Goal: Task Accomplishment & Management: Complete application form

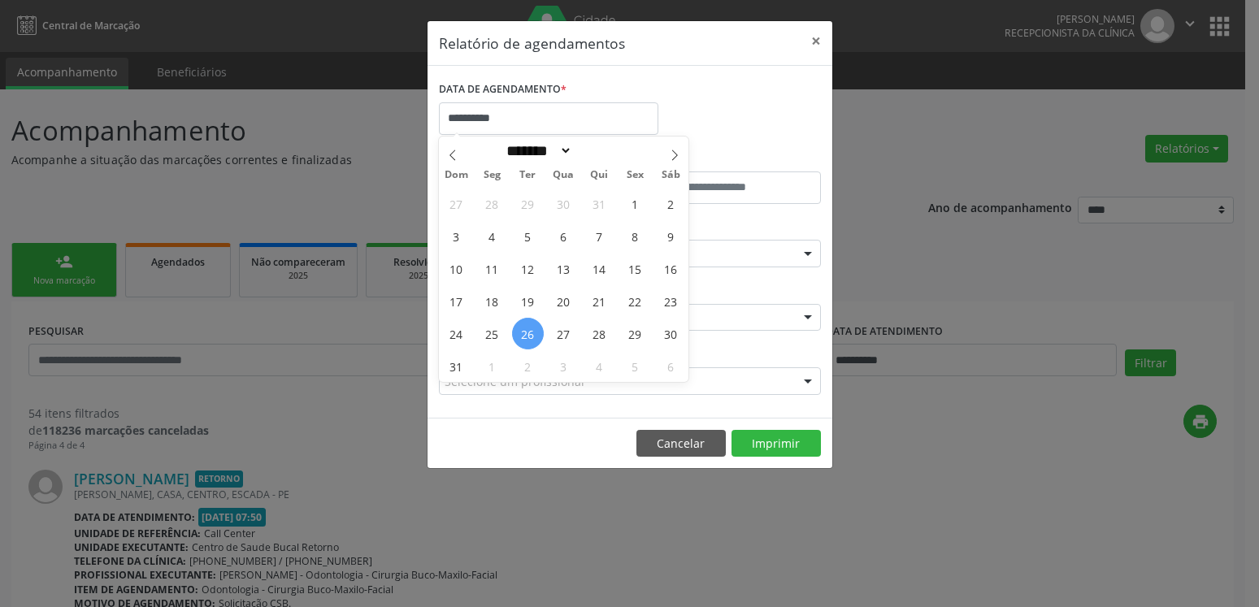
select select "*"
click at [565, 298] on span "20" at bounding box center [564, 301] width 32 height 32
type input "**********"
click at [565, 298] on span "20" at bounding box center [564, 301] width 32 height 32
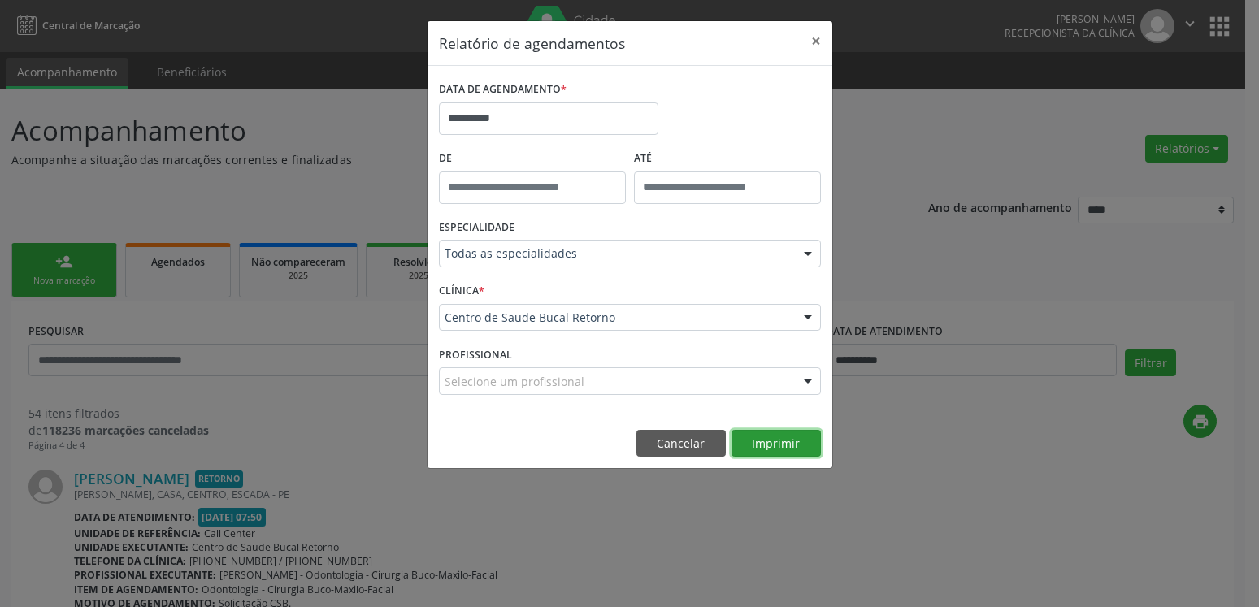
click at [802, 436] on button "Imprimir" at bounding box center [776, 444] width 89 height 28
click at [821, 37] on button "×" at bounding box center [816, 41] width 33 height 40
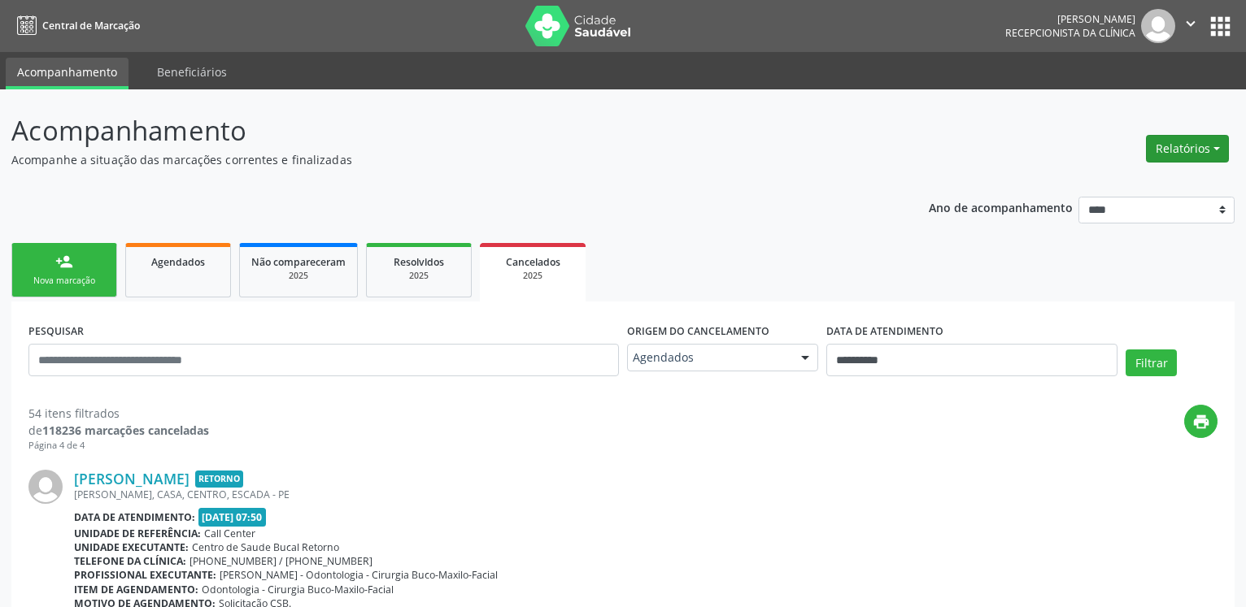
click at [1202, 155] on button "Relatórios" at bounding box center [1187, 149] width 83 height 28
click at [1120, 188] on link "Agendamentos" at bounding box center [1141, 183] width 175 height 23
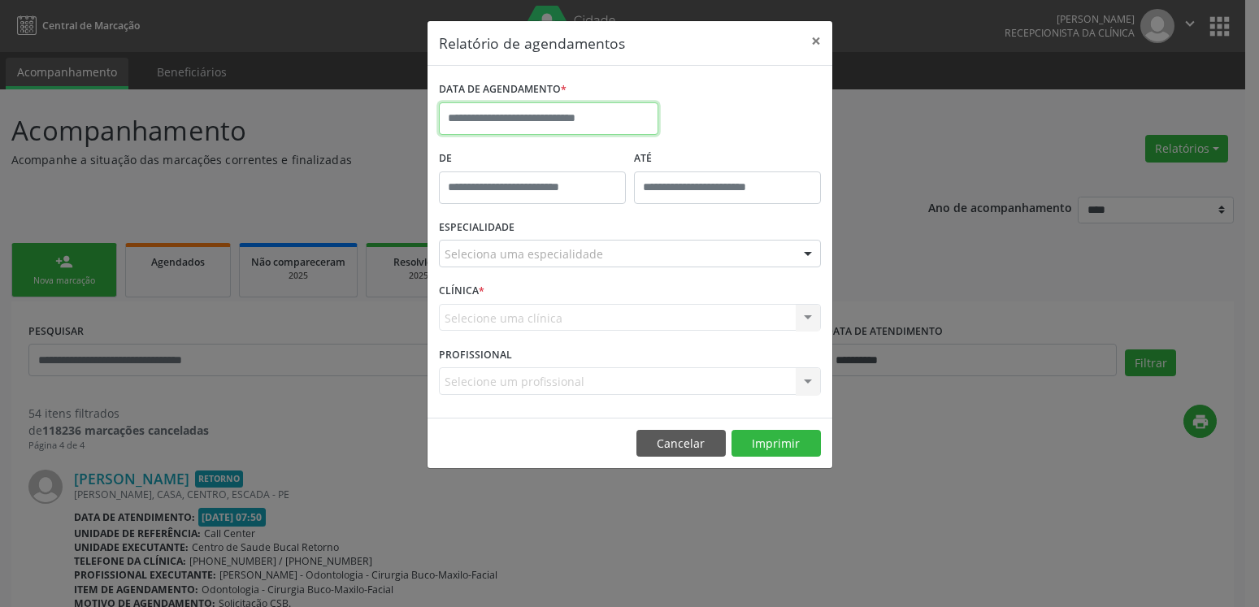
click at [525, 122] on input "text" at bounding box center [549, 118] width 220 height 33
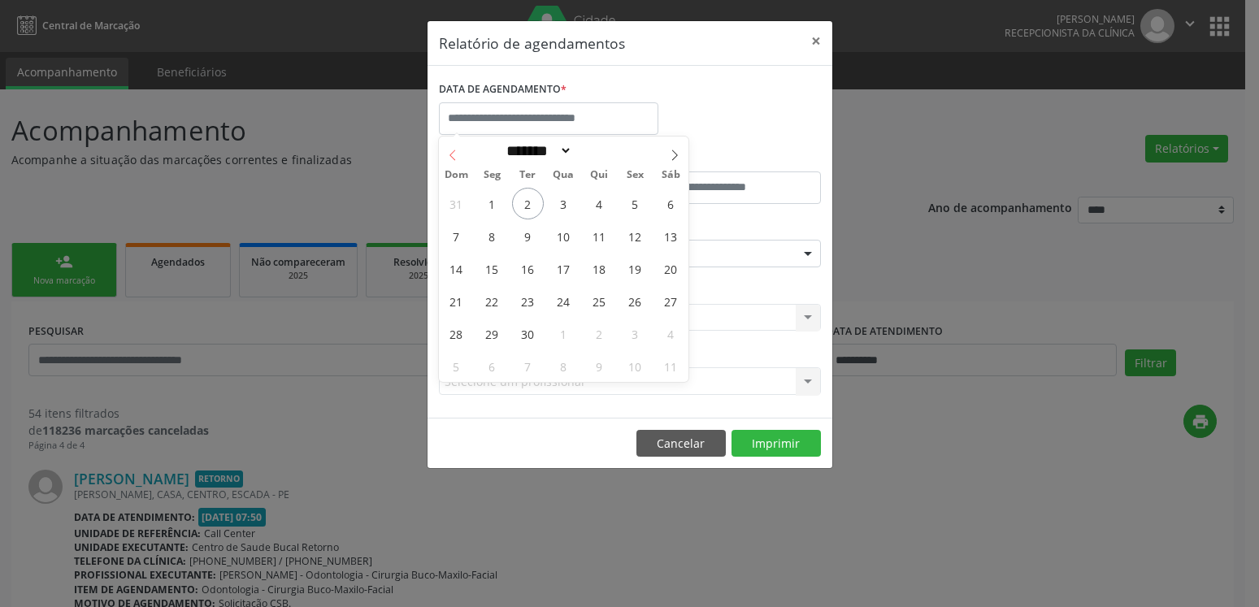
click at [457, 159] on icon at bounding box center [452, 155] width 11 height 11
select select "*"
click at [634, 337] on span "29" at bounding box center [636, 334] width 32 height 32
type input "**********"
click at [634, 337] on span "29" at bounding box center [636, 334] width 32 height 32
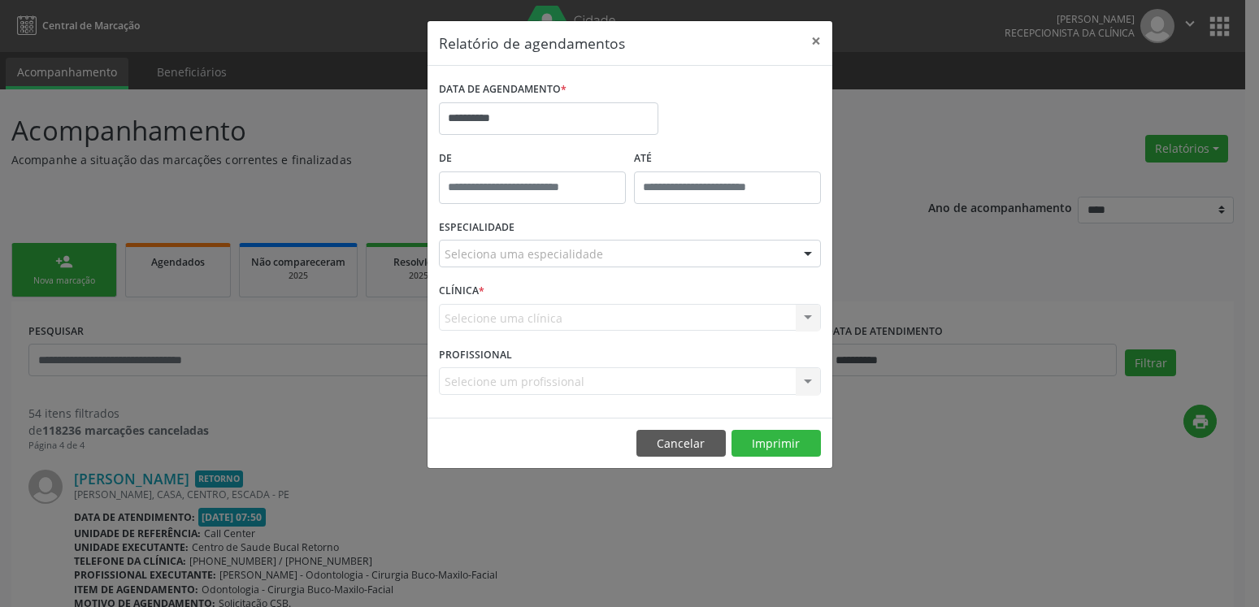
click at [654, 250] on div "Seleciona uma especialidade" at bounding box center [630, 254] width 382 height 28
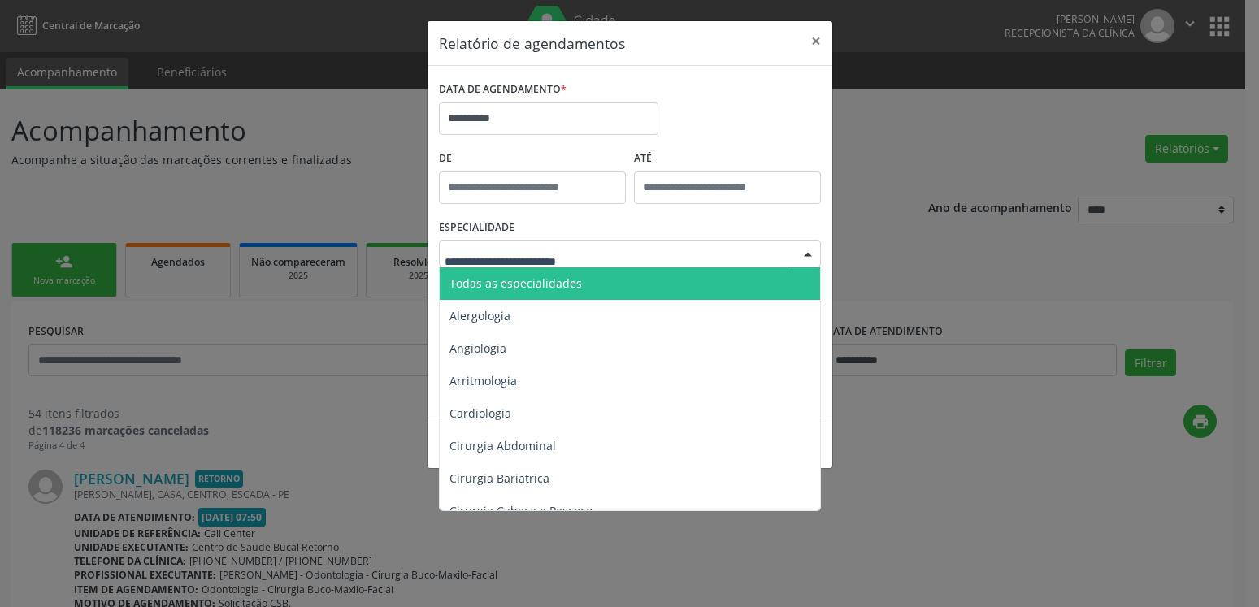
click at [637, 281] on span "Todas as especialidades" at bounding box center [631, 283] width 383 height 33
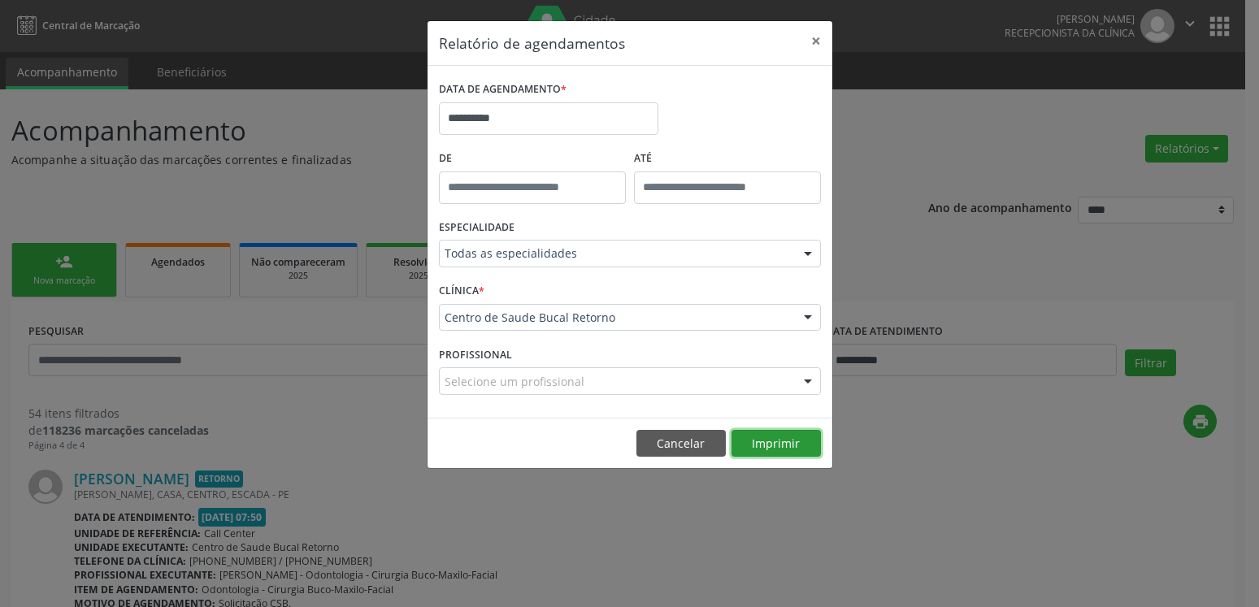
click at [776, 445] on button "Imprimir" at bounding box center [776, 444] width 89 height 28
click at [811, 39] on button "×" at bounding box center [816, 41] width 33 height 40
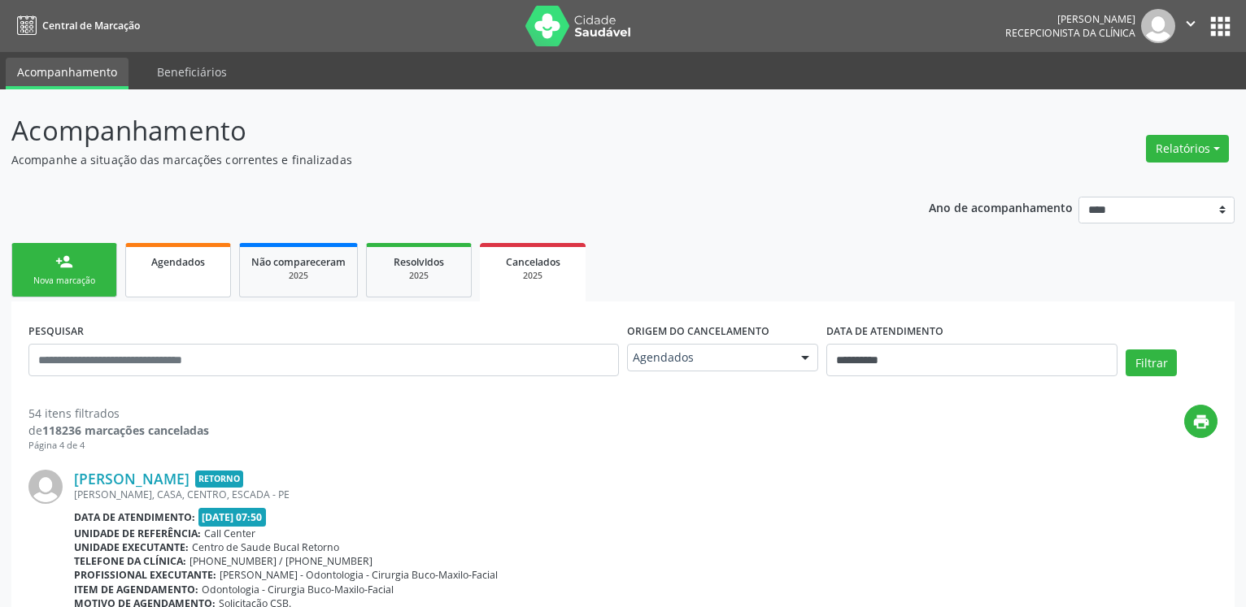
click at [184, 279] on link "Agendados" at bounding box center [178, 270] width 106 height 54
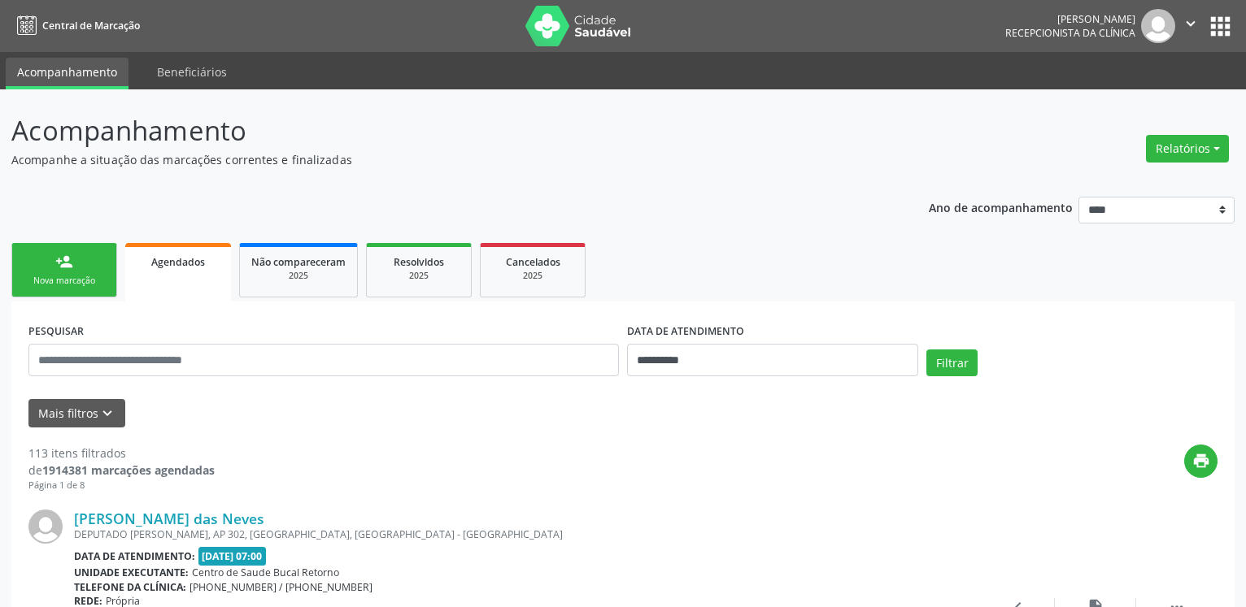
click at [50, 282] on div "Nova marcação" at bounding box center [64, 281] width 81 height 12
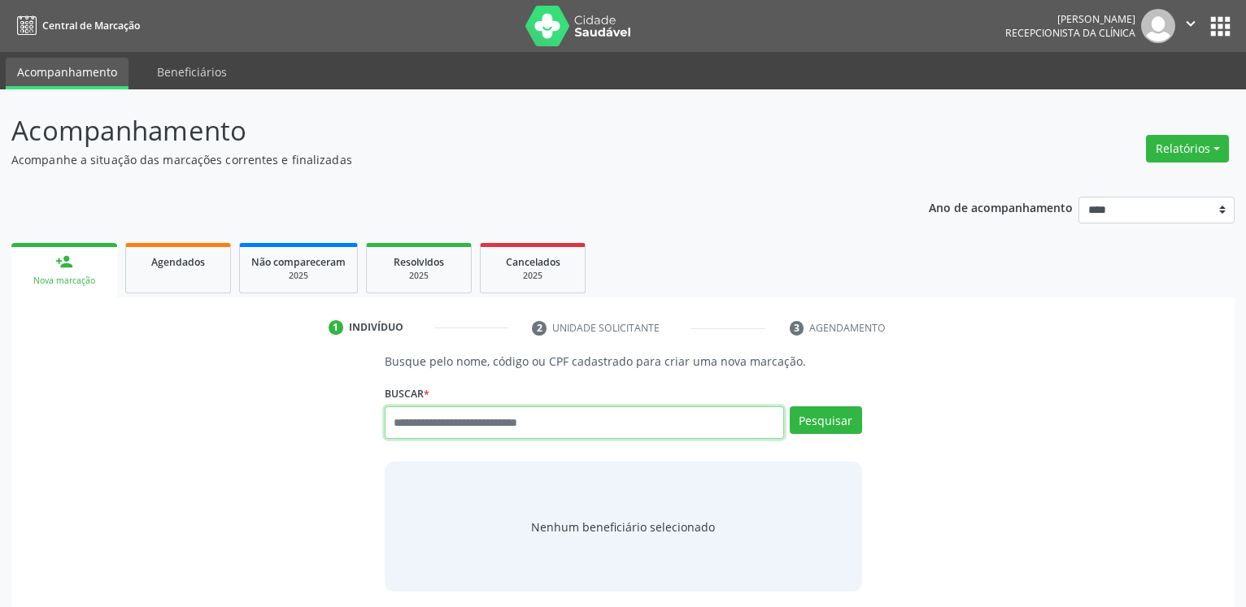
click at [536, 424] on input "text" at bounding box center [584, 423] width 399 height 33
type input "**********"
click at [835, 420] on button "Pesquisar" at bounding box center [825, 421] width 72 height 28
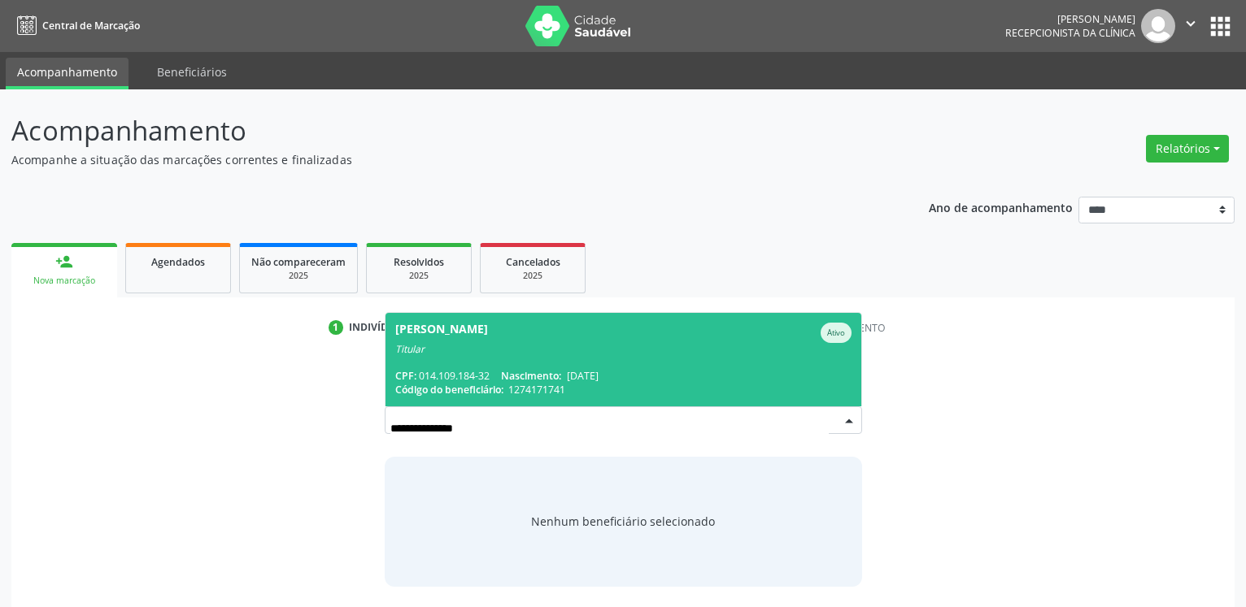
click at [555, 375] on span "Nascimento:" at bounding box center [531, 376] width 60 height 14
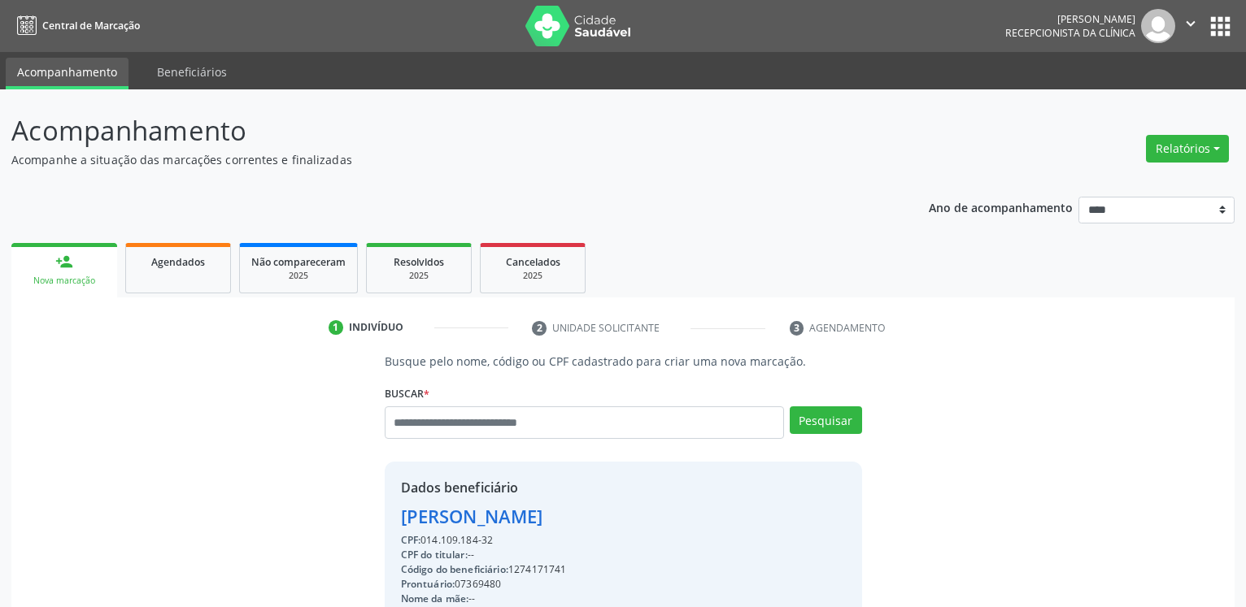
drag, startPoint x: 398, startPoint y: 520, endPoint x: 709, endPoint y: 528, distance: 311.5
click at [709, 528] on div "Dados beneficiário [PERSON_NAME] CPF: 014.109.184-32 CPF do titular: -- Código …" at bounding box center [623, 618] width 477 height 312
copy div "[PERSON_NAME]"
click at [521, 427] on input "text" at bounding box center [584, 423] width 399 height 33
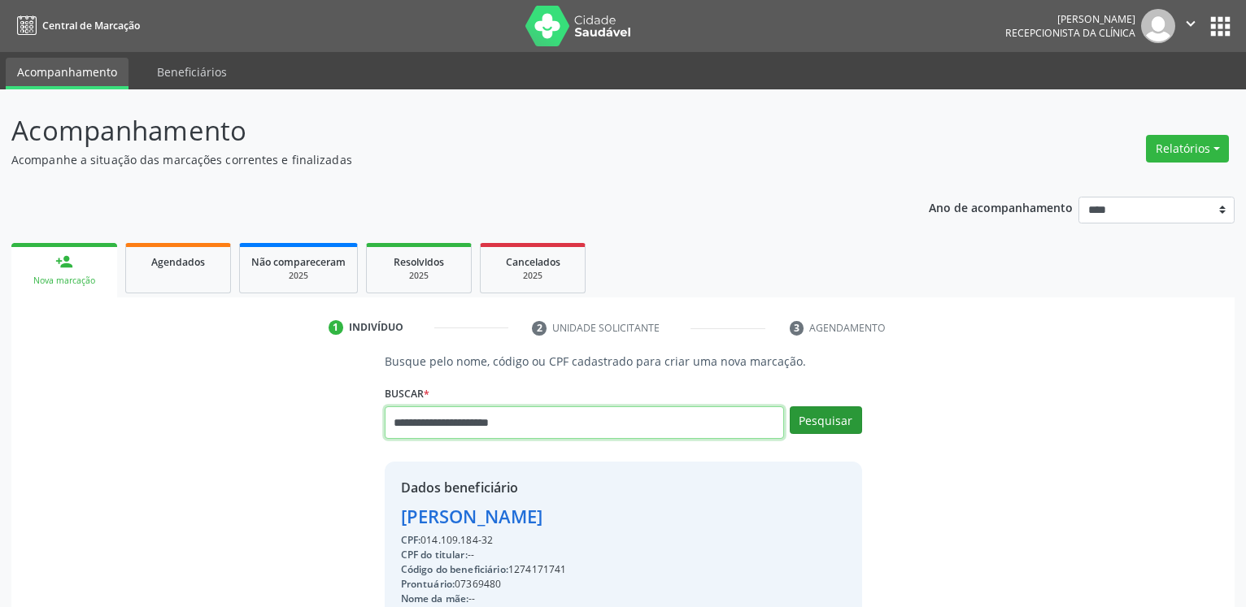
type input "**********"
click at [837, 420] on button "Pesquisar" at bounding box center [825, 421] width 72 height 28
type input "**********"
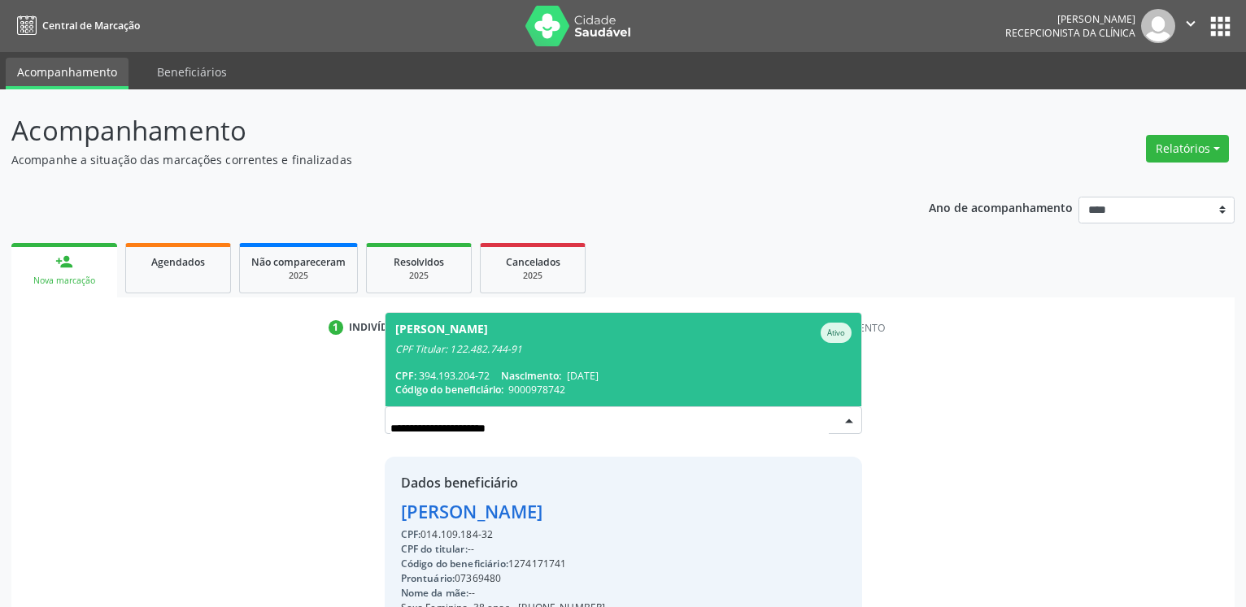
click at [553, 367] on span "[PERSON_NAME] CPF Titular: 122.482.744-91 CPF: 394.193.204-72 Nascimento: [DATE…" at bounding box center [623, 359] width 476 height 93
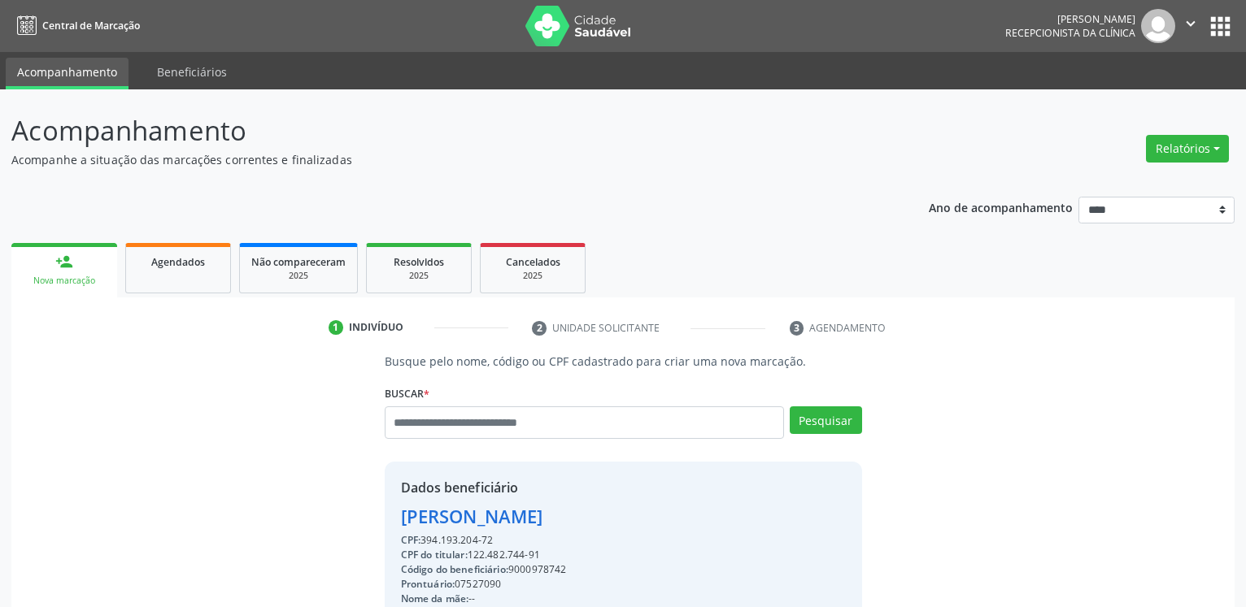
drag, startPoint x: 396, startPoint y: 515, endPoint x: 627, endPoint y: 516, distance: 230.9
click at [627, 516] on div "Dados beneficiário [PERSON_NAME] CPF: 394.193.204-72 CPF do titular: 122.482.74…" at bounding box center [623, 618] width 477 height 312
drag, startPoint x: 627, startPoint y: 516, endPoint x: 616, endPoint y: 518, distance: 10.7
click at [626, 516] on div "[PERSON_NAME]" at bounding box center [524, 516] width 246 height 27
drag, startPoint x: 400, startPoint y: 519, endPoint x: 633, endPoint y: 517, distance: 232.5
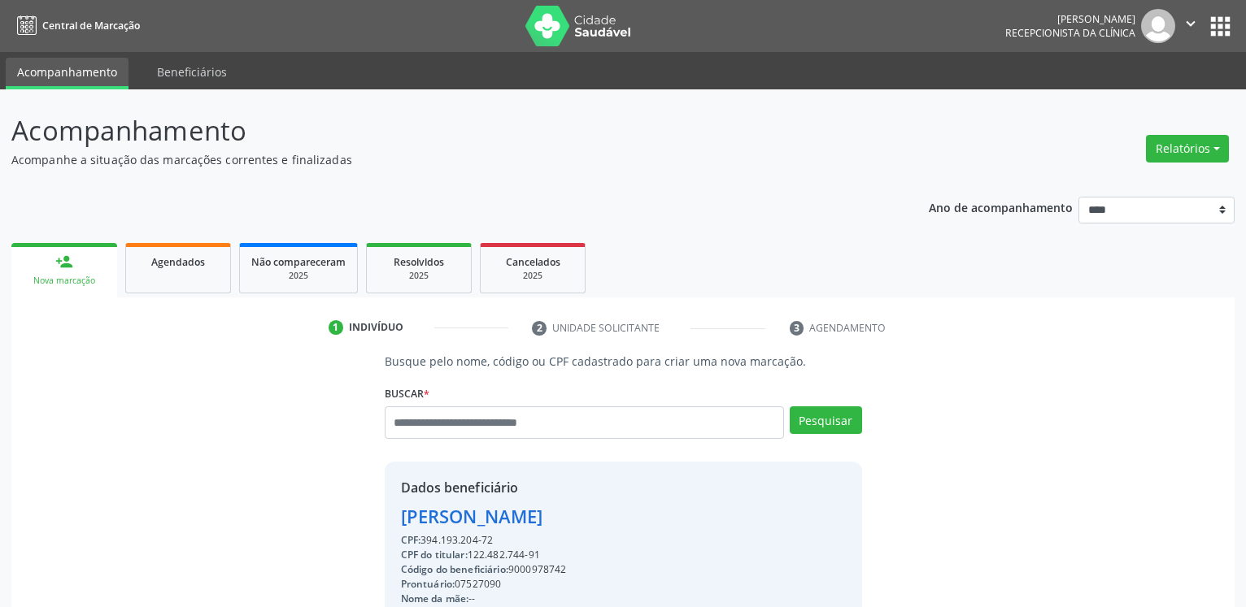
click at [633, 517] on div "Dados beneficiário [PERSON_NAME] CPF: 394.193.204-72 CPF do titular: 122.482.74…" at bounding box center [623, 618] width 477 height 312
copy div "[PERSON_NAME]"
click at [485, 421] on input "text" at bounding box center [584, 423] width 399 height 33
type input "**********"
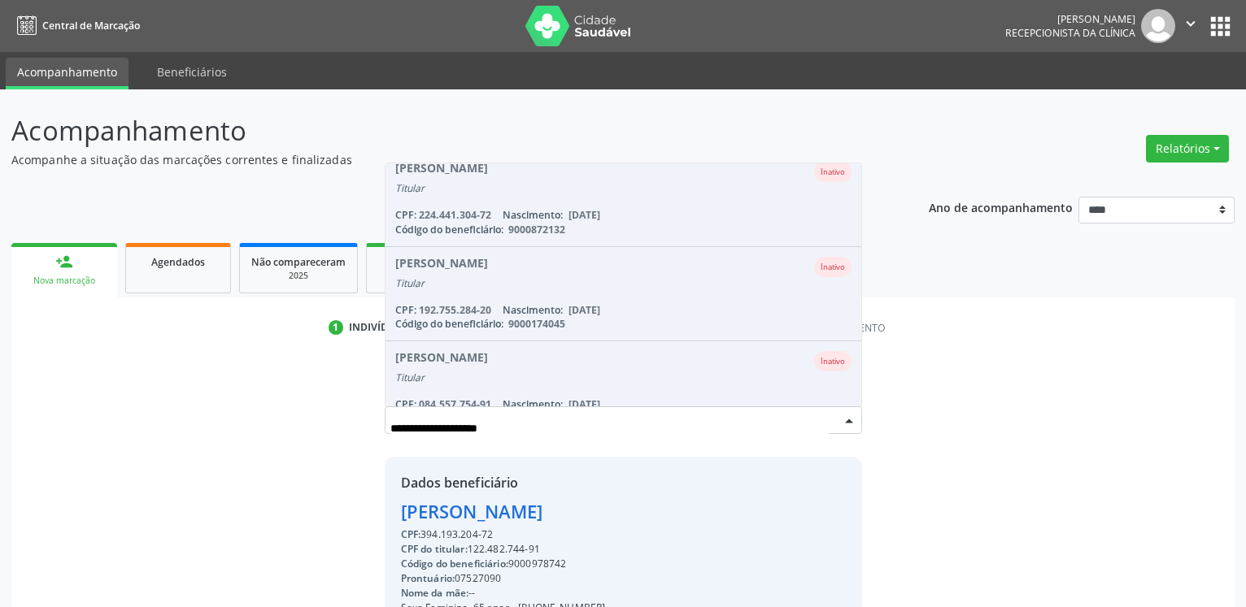
scroll to position [796, 0]
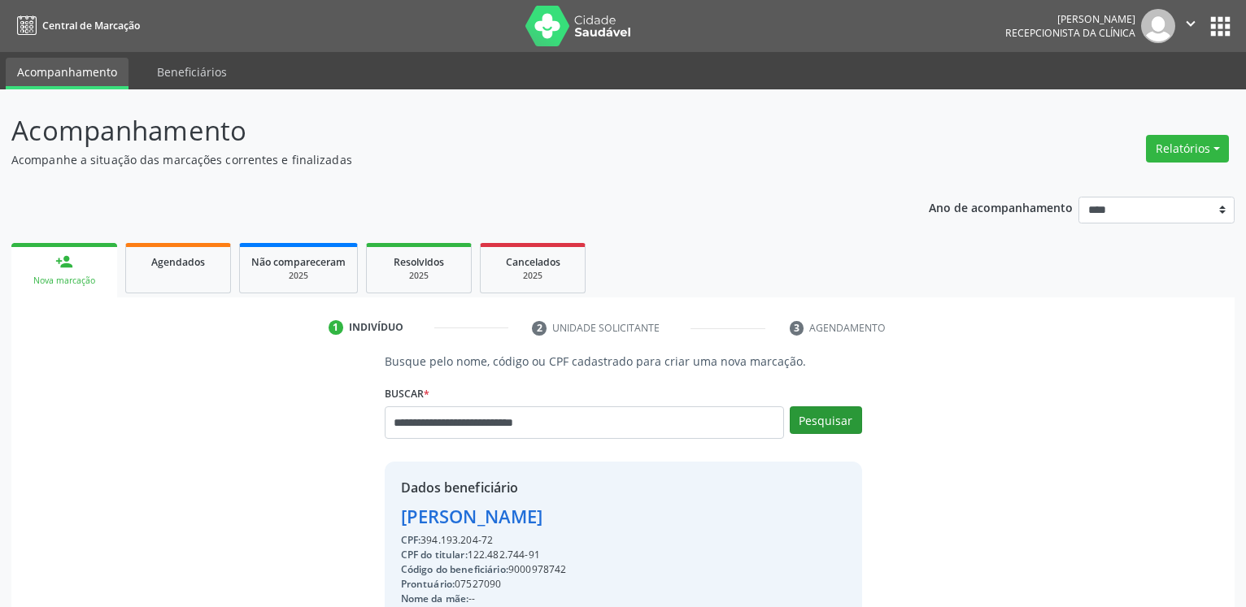
type input "**********"
click at [826, 424] on button "Pesquisar" at bounding box center [825, 421] width 72 height 28
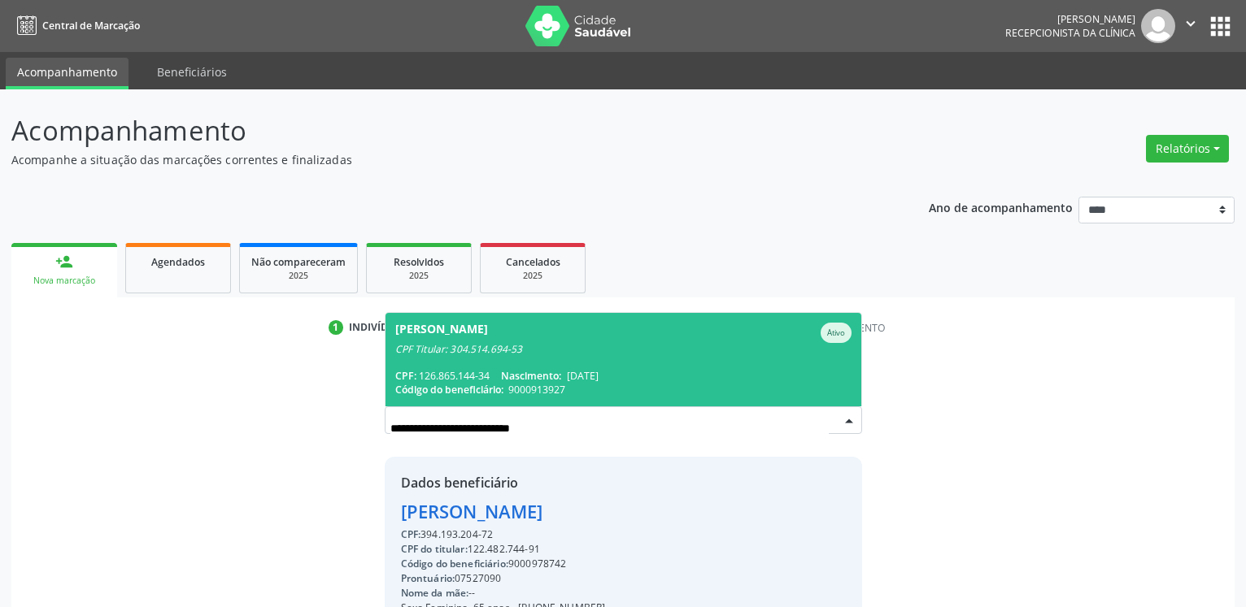
click at [540, 367] on span "[PERSON_NAME] CPF Titular: 304.514.694-53 CPF: 126.865.144-34 Nascimento: [DATE…" at bounding box center [623, 359] width 476 height 93
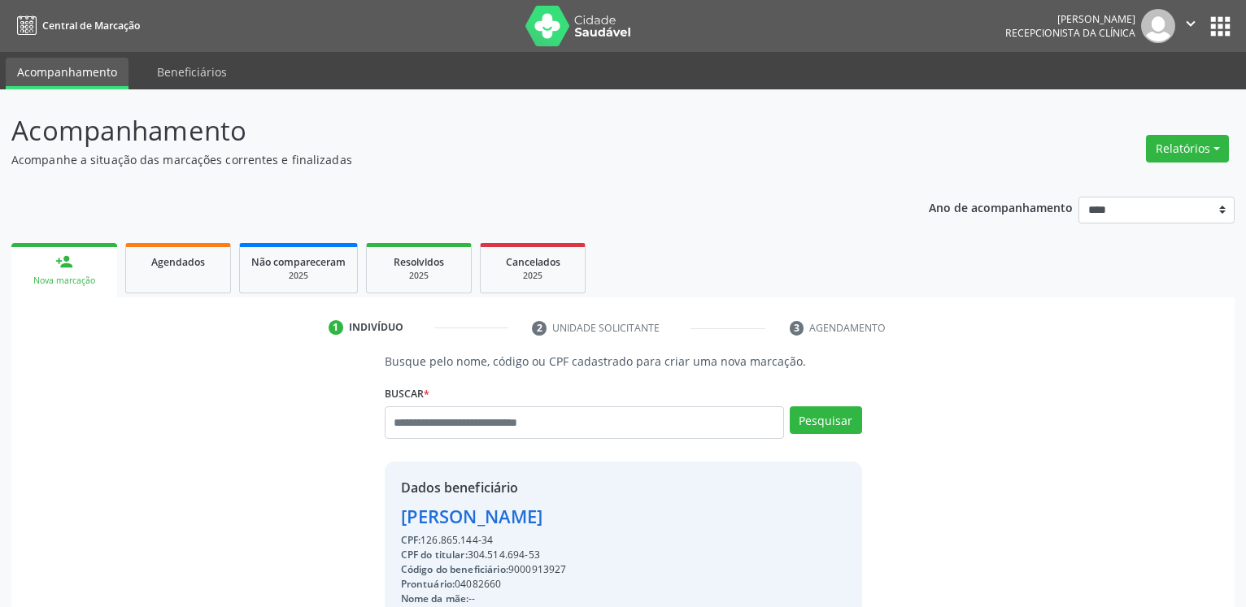
drag, startPoint x: 398, startPoint y: 517, endPoint x: 654, endPoint y: 518, distance: 256.1
click at [654, 518] on div "Dados beneficiário [PERSON_NAME] CPF: 126.865.144-34 CPF do titular: 304.514.69…" at bounding box center [623, 618] width 477 height 312
copy div "[PERSON_NAME]"
click at [440, 424] on input "text" at bounding box center [584, 423] width 399 height 33
type input "**********"
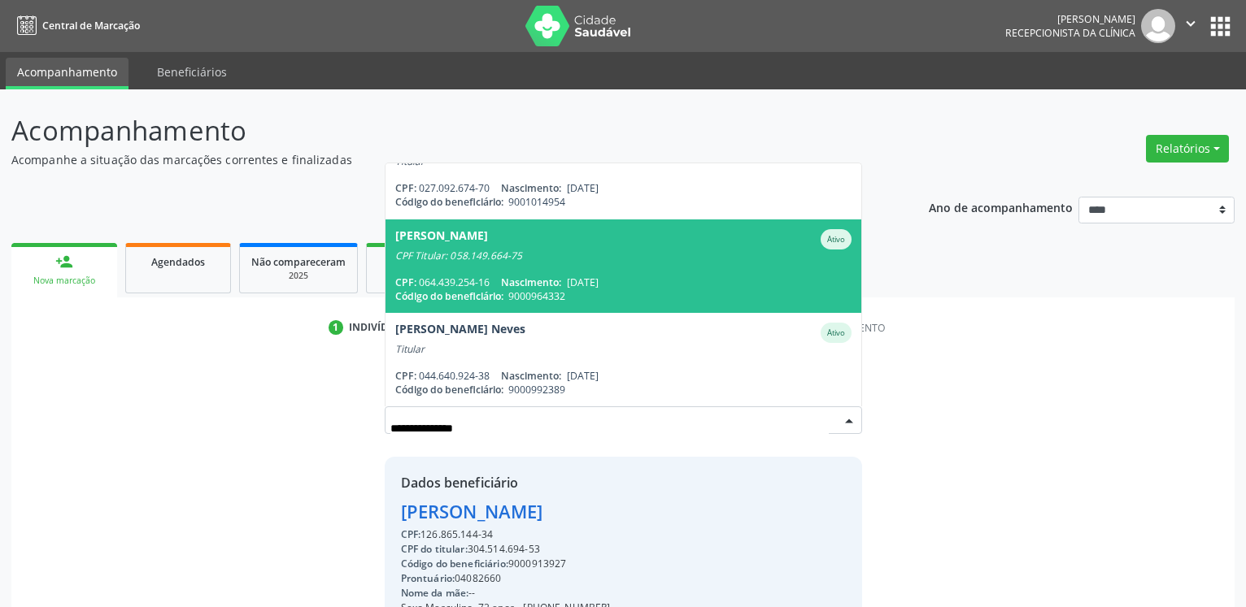
scroll to position [38, 0]
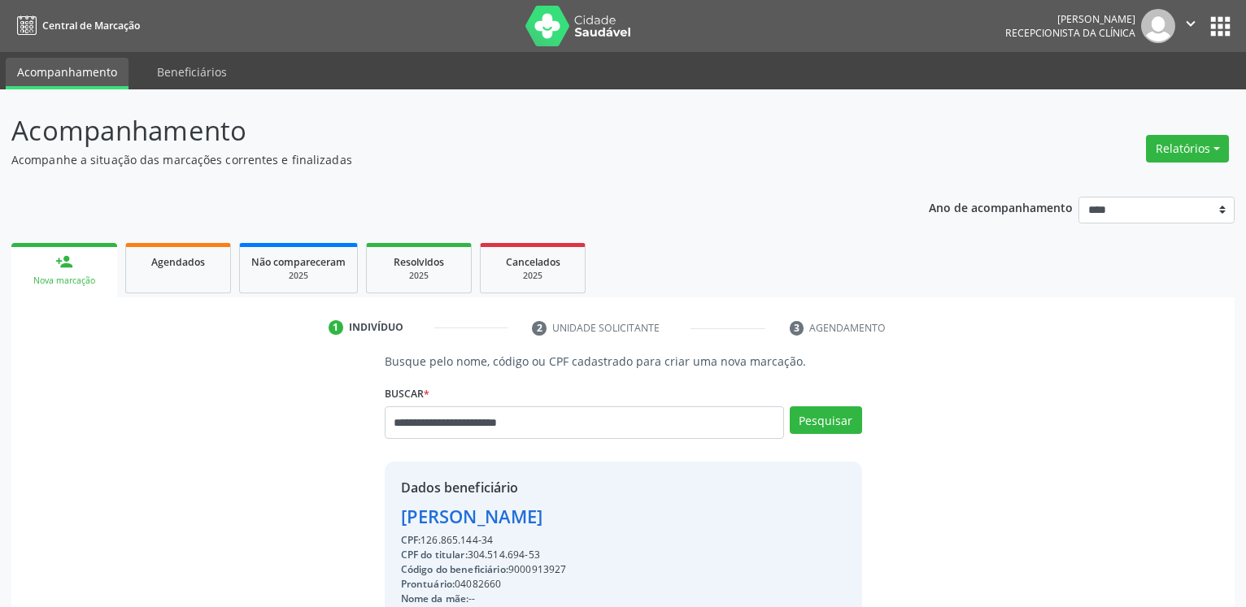
type input "**********"
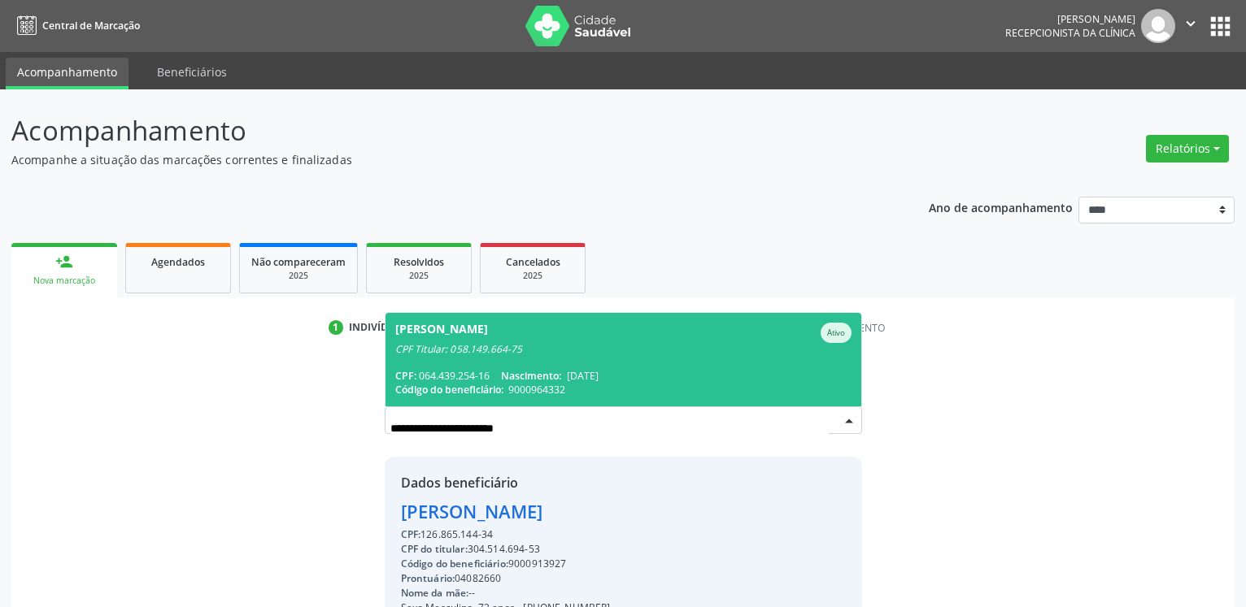
click at [563, 353] on div "CPF Titular: 058.149.664-75" at bounding box center [623, 349] width 456 height 13
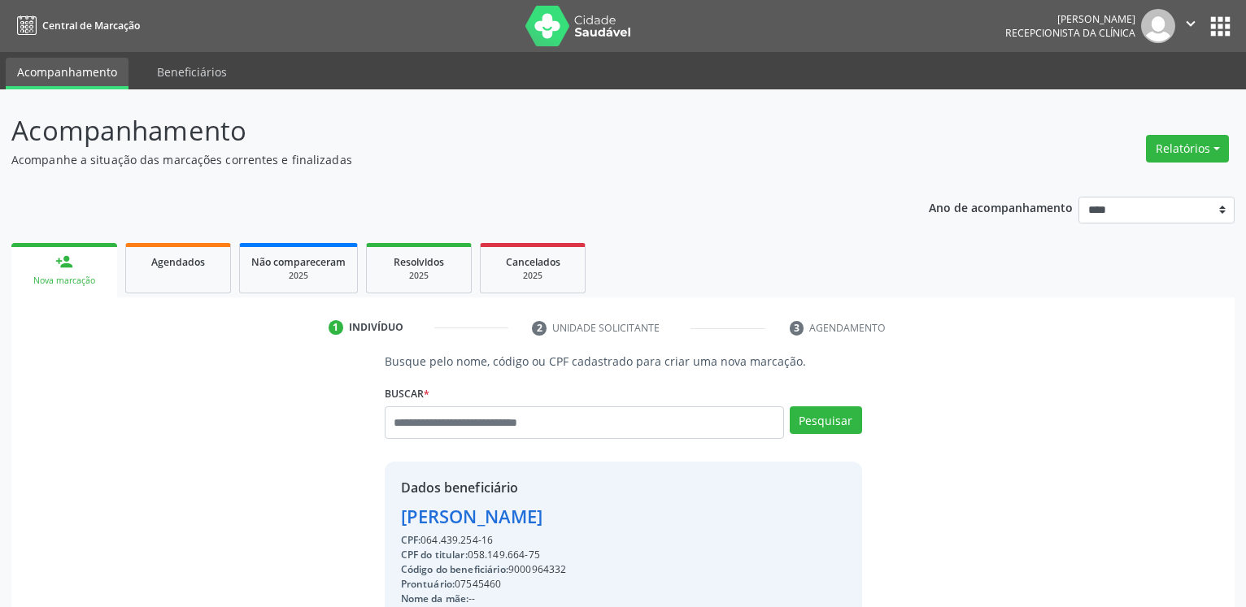
drag, startPoint x: 398, startPoint y: 517, endPoint x: 633, endPoint y: 523, distance: 235.0
click at [633, 523] on div "Dados beneficiário [PERSON_NAME] CPF: 064.439.254-16 CPF do titular: 058.149.66…" at bounding box center [623, 618] width 477 height 312
copy div "[PERSON_NAME]"
click at [493, 417] on input "text" at bounding box center [584, 423] width 399 height 33
type input "**********"
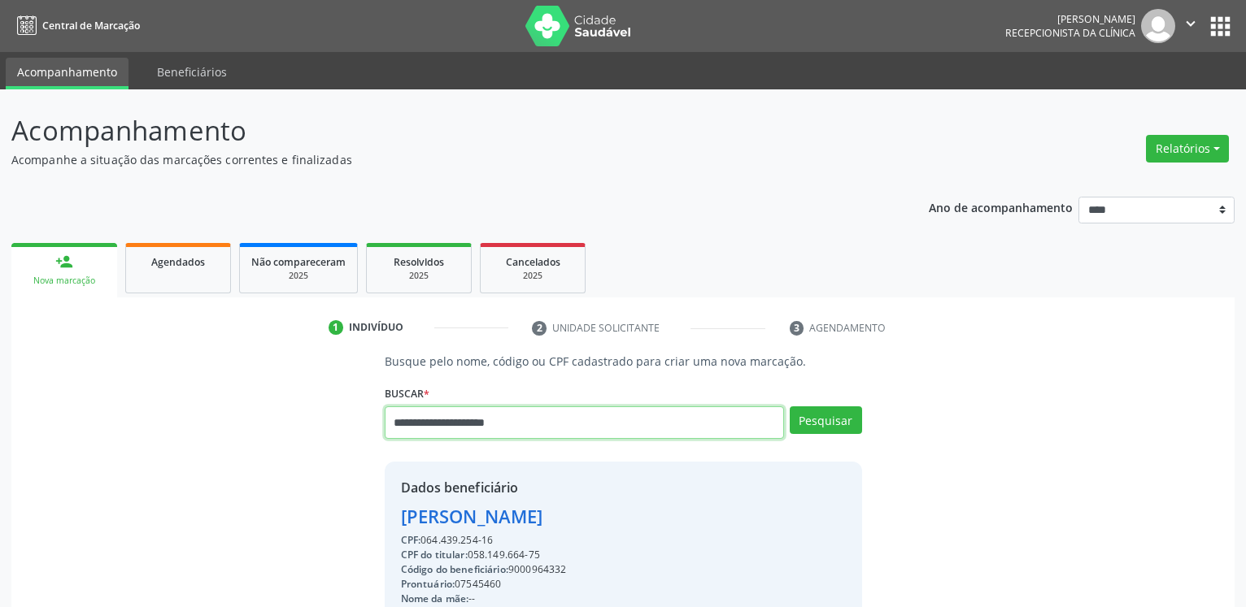
click at [582, 428] on input "**********" at bounding box center [584, 423] width 399 height 33
click at [824, 428] on button "Pesquisar" at bounding box center [825, 421] width 72 height 28
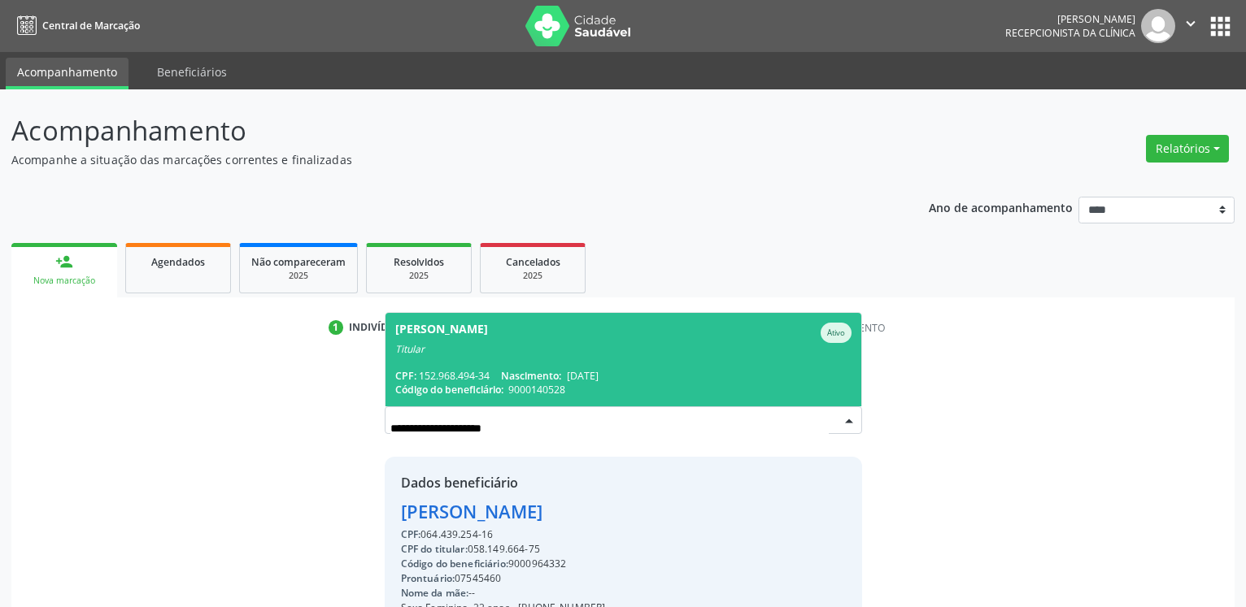
click at [672, 360] on span "[PERSON_NAME] Titular CPF: 152.968.494-34 Nascimento: [DATE] Código do benefici…" at bounding box center [623, 359] width 476 height 93
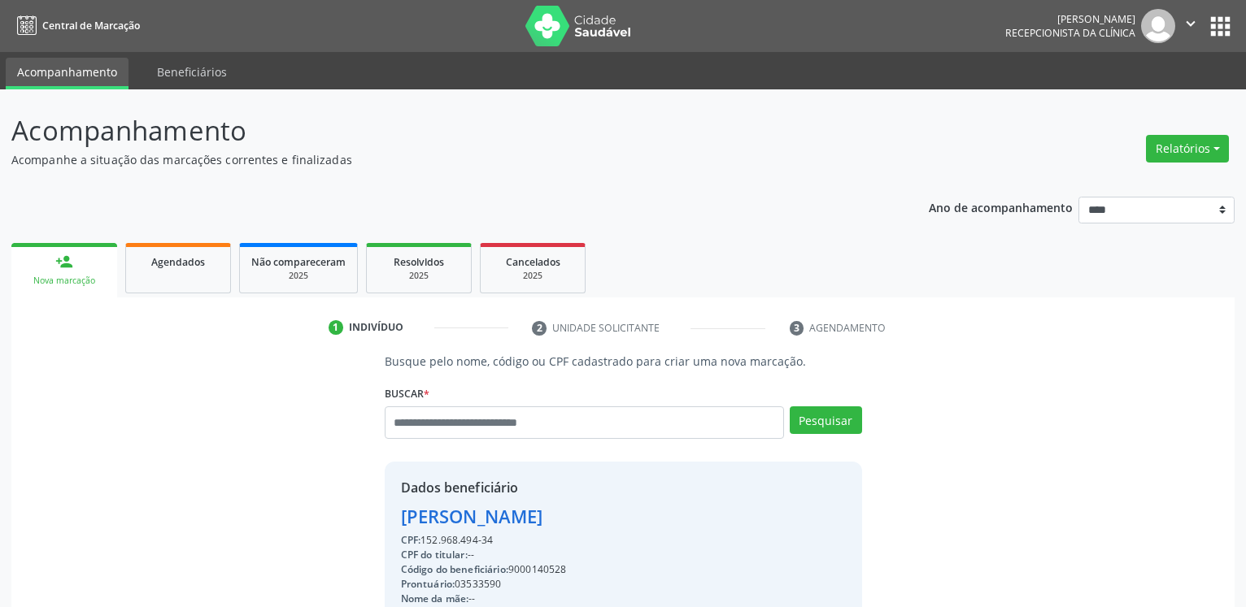
drag, startPoint x: 401, startPoint y: 516, endPoint x: 668, endPoint y: 522, distance: 267.5
click at [668, 522] on div "Dados beneficiário [PERSON_NAME] CPF: 152.968.494-34 CPF do titular: -- Código …" at bounding box center [623, 618] width 477 height 312
copy div "[PERSON_NAME]"
click at [181, 272] on link "Agendados" at bounding box center [178, 268] width 106 height 50
select select "*"
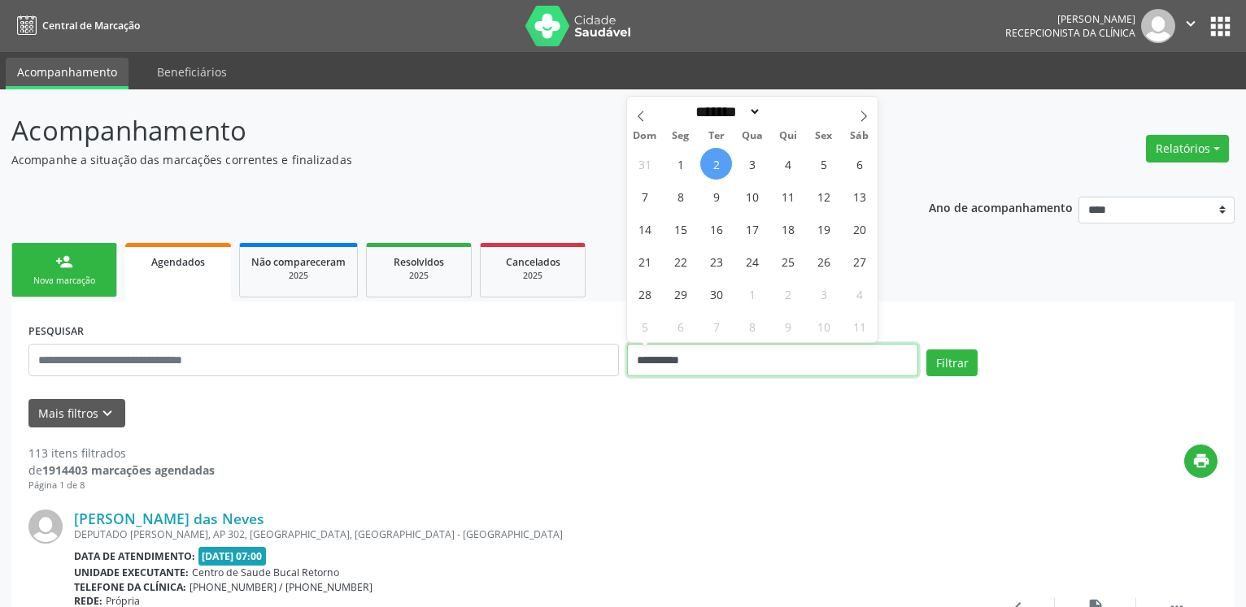
drag, startPoint x: 703, startPoint y: 358, endPoint x: 585, endPoint y: 372, distance: 119.6
click at [627, 372] on input "**********" at bounding box center [772, 360] width 291 height 33
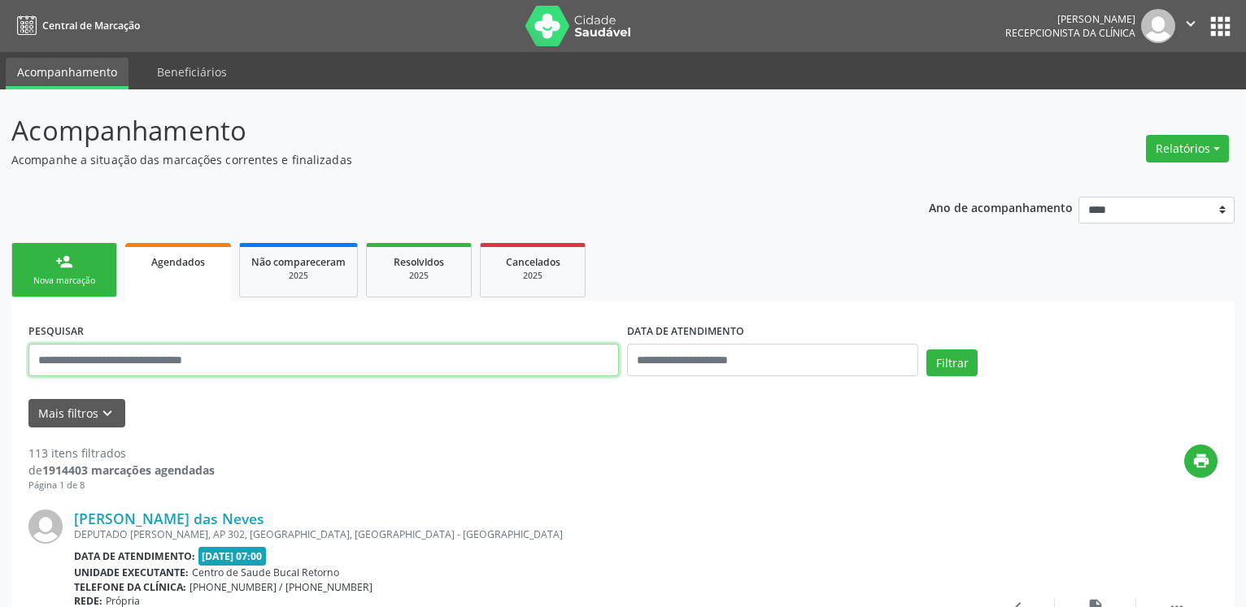
click at [326, 367] on input "text" at bounding box center [323, 360] width 590 height 33
type input "**********"
click at [926, 350] on button "Filtrar" at bounding box center [951, 364] width 51 height 28
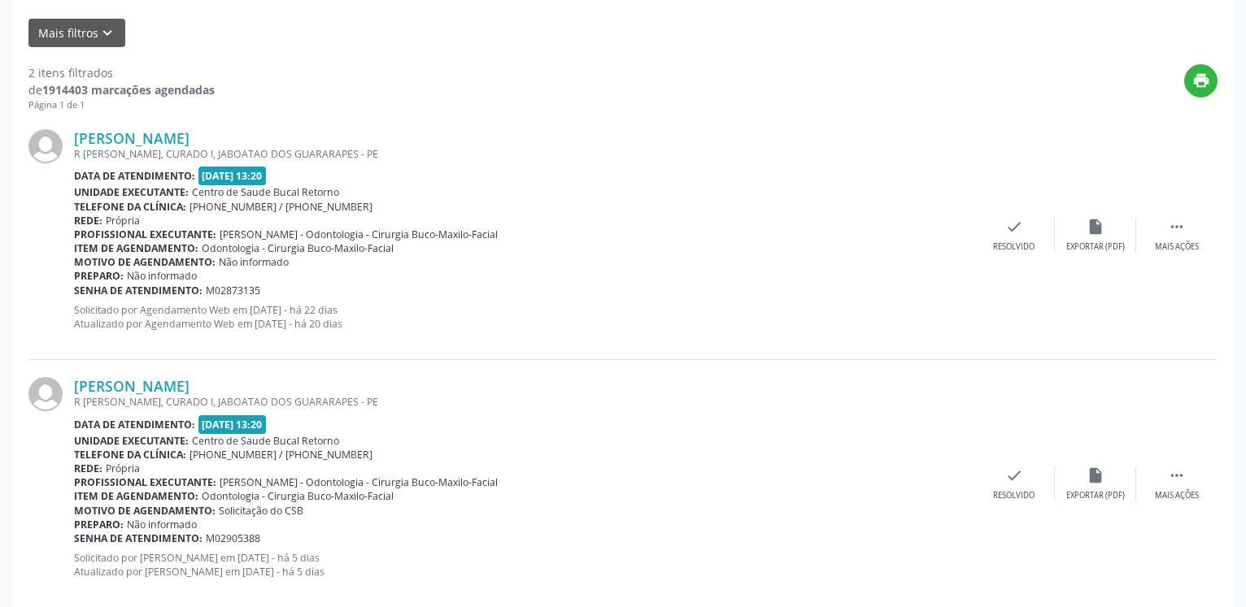
scroll to position [409, 0]
